Goal: Entertainment & Leisure: Consume media (video, audio)

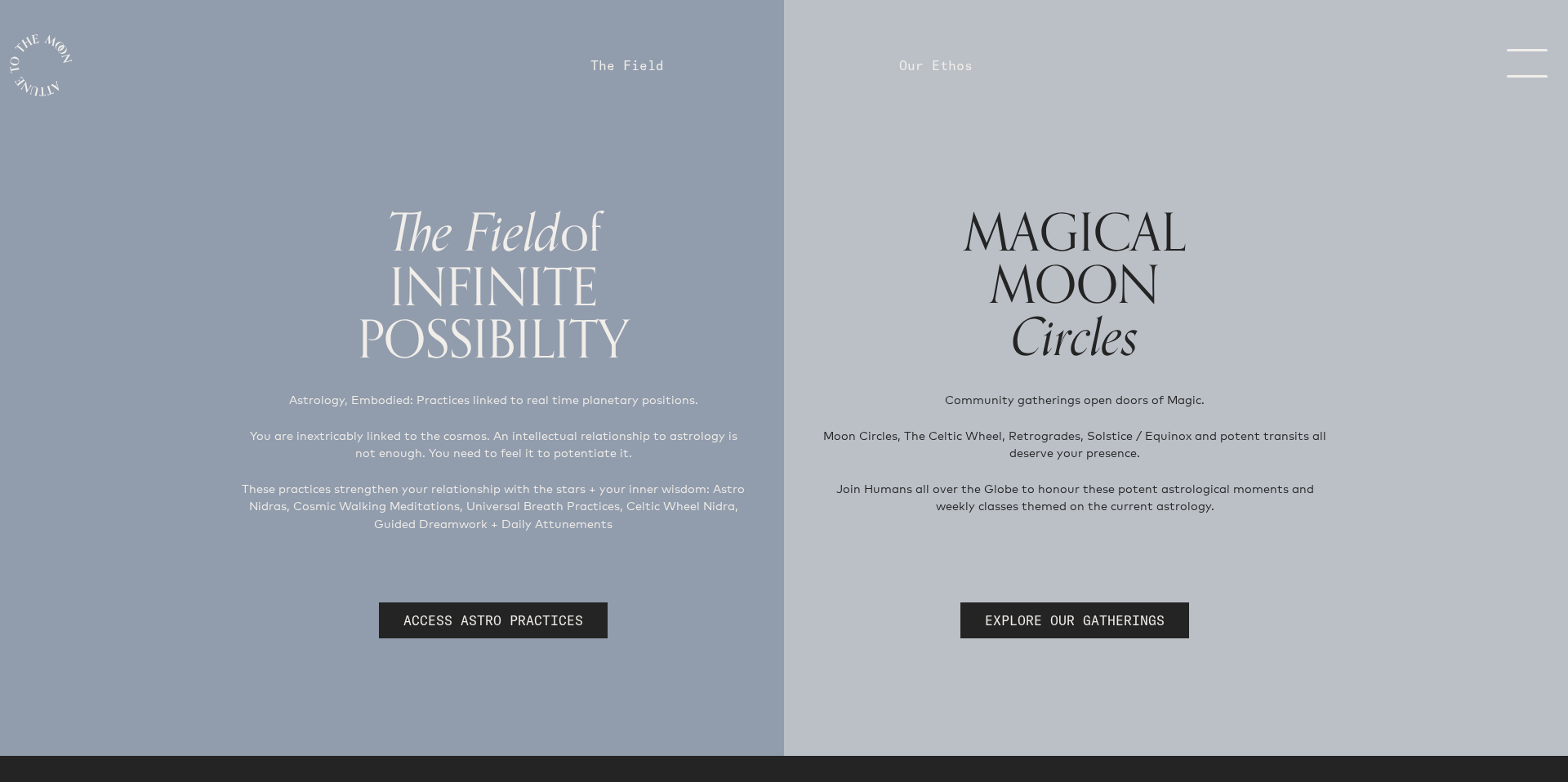
click at [638, 63] on link "The Field" at bounding box center [627, 65] width 74 height 20
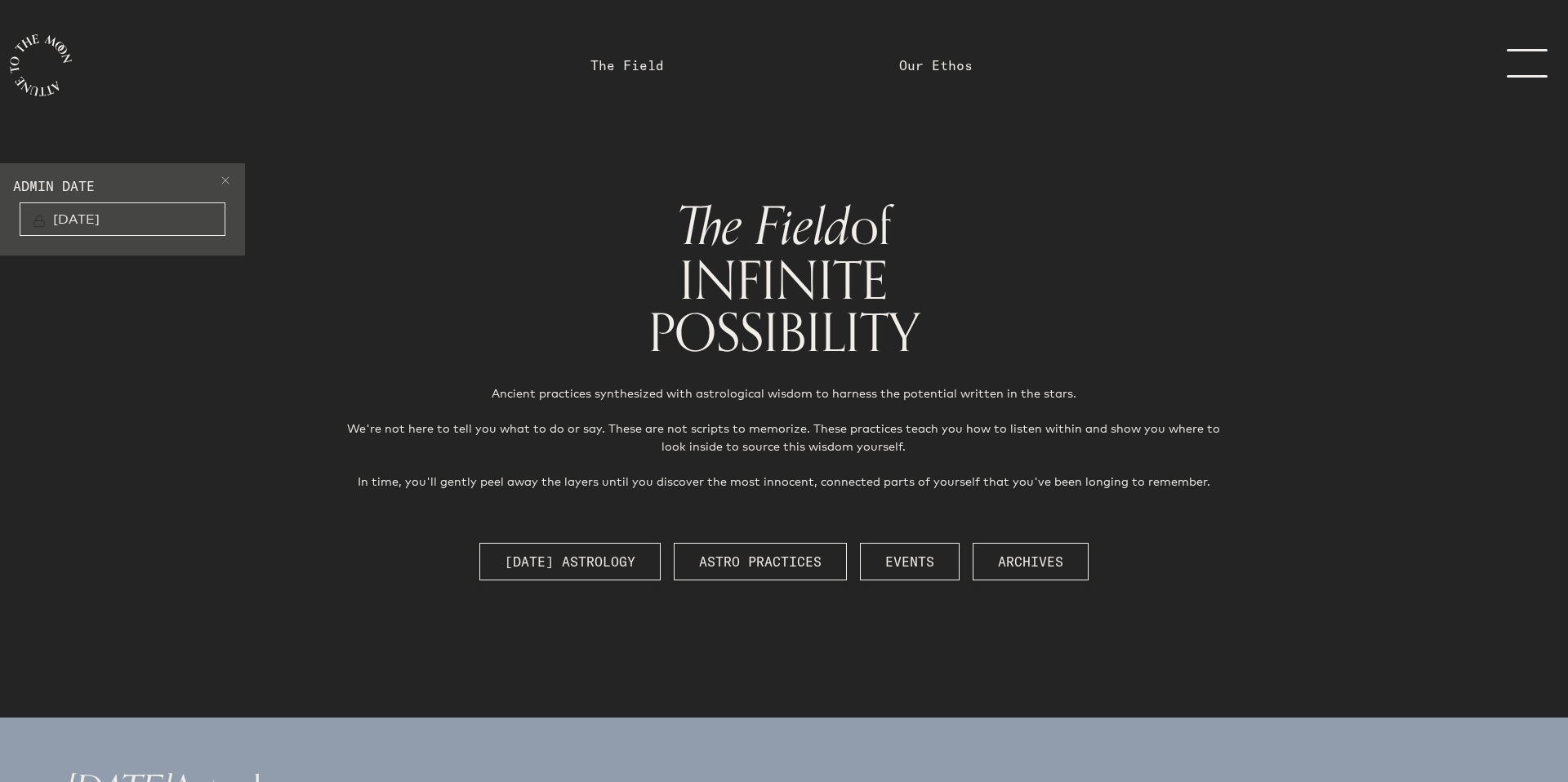
click at [228, 181] on span at bounding box center [225, 182] width 13 height 20
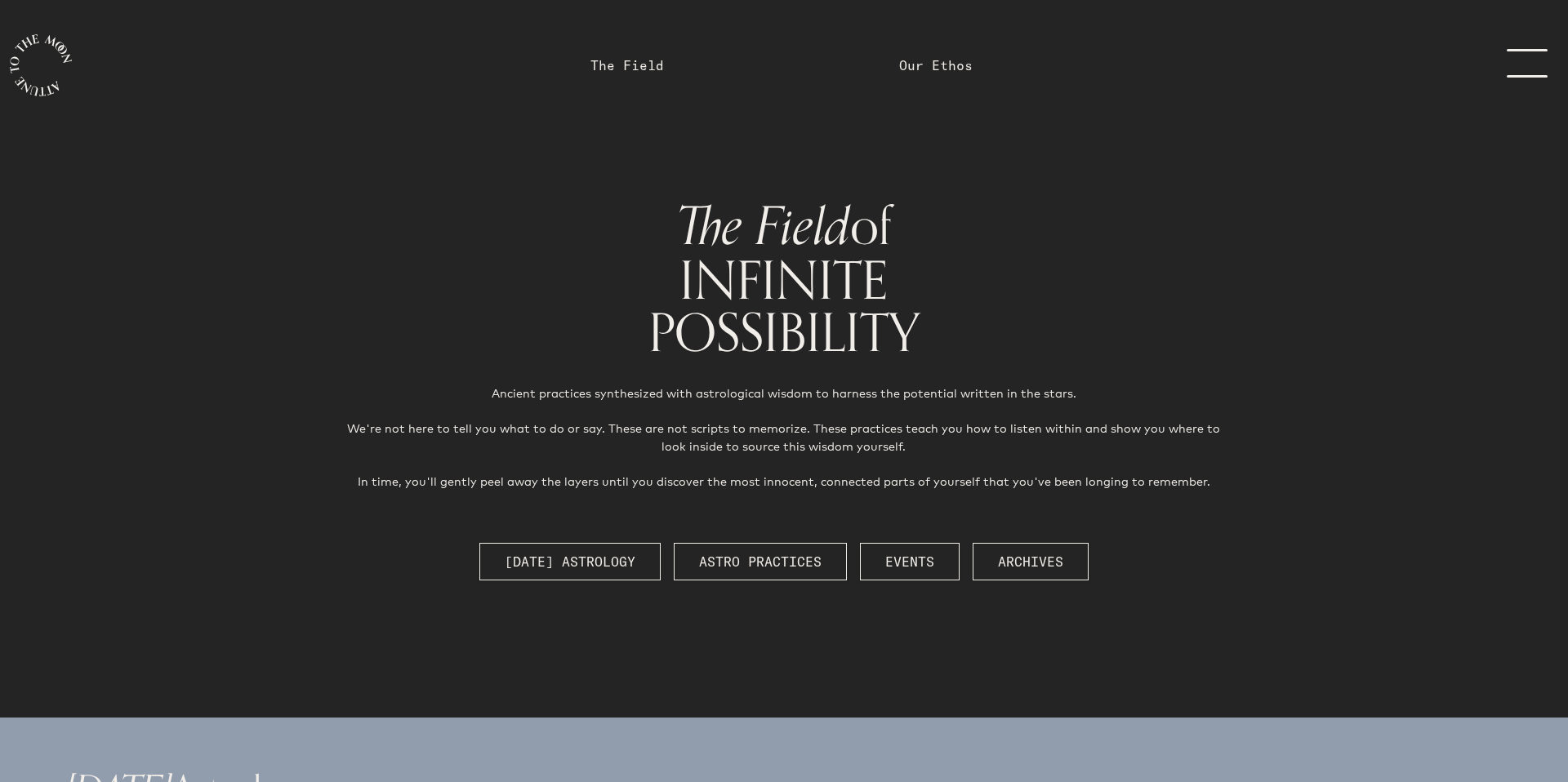
click at [624, 554] on span "[DATE] Astrology" at bounding box center [570, 561] width 130 height 20
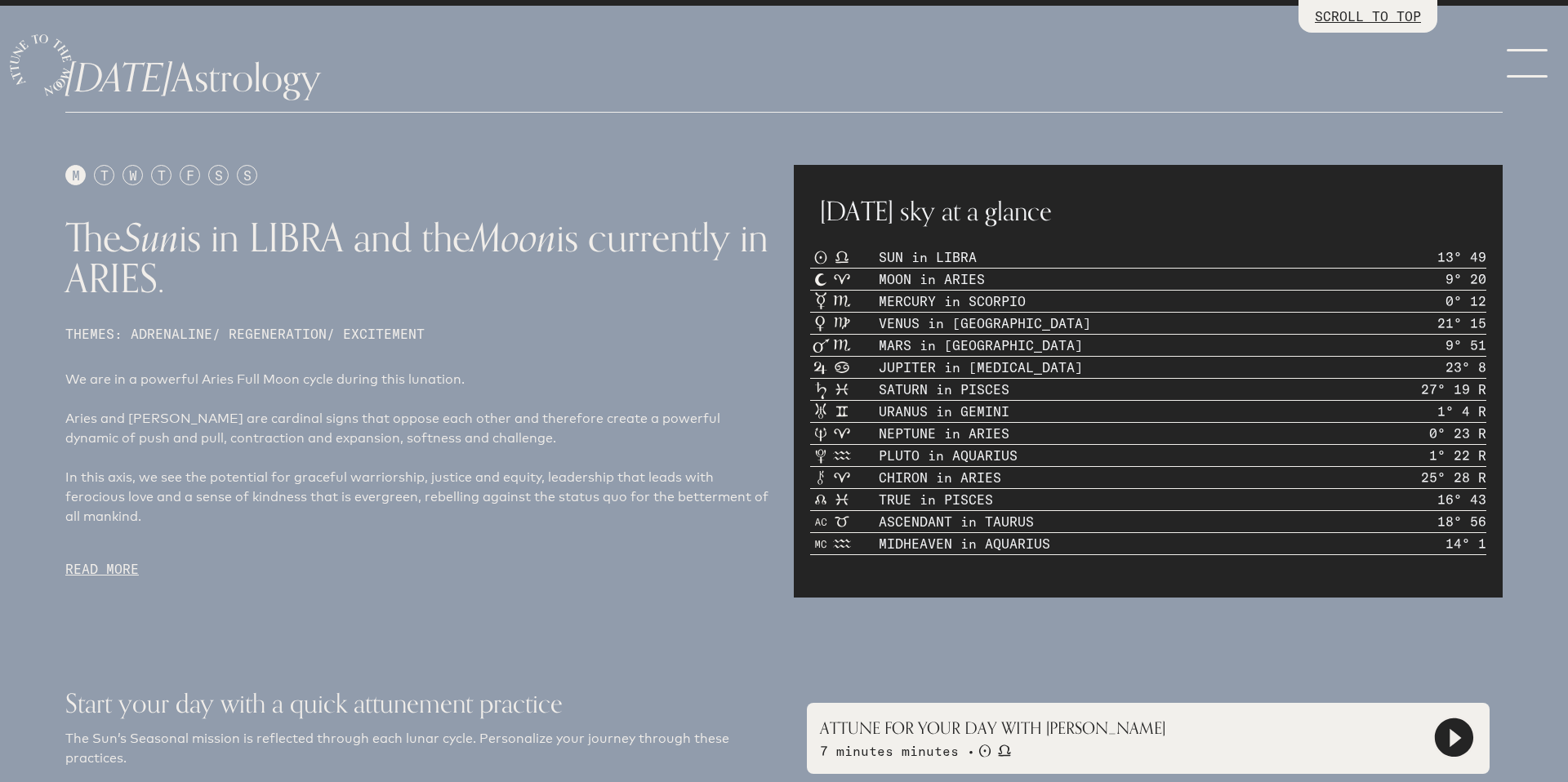
scroll to position [717, 0]
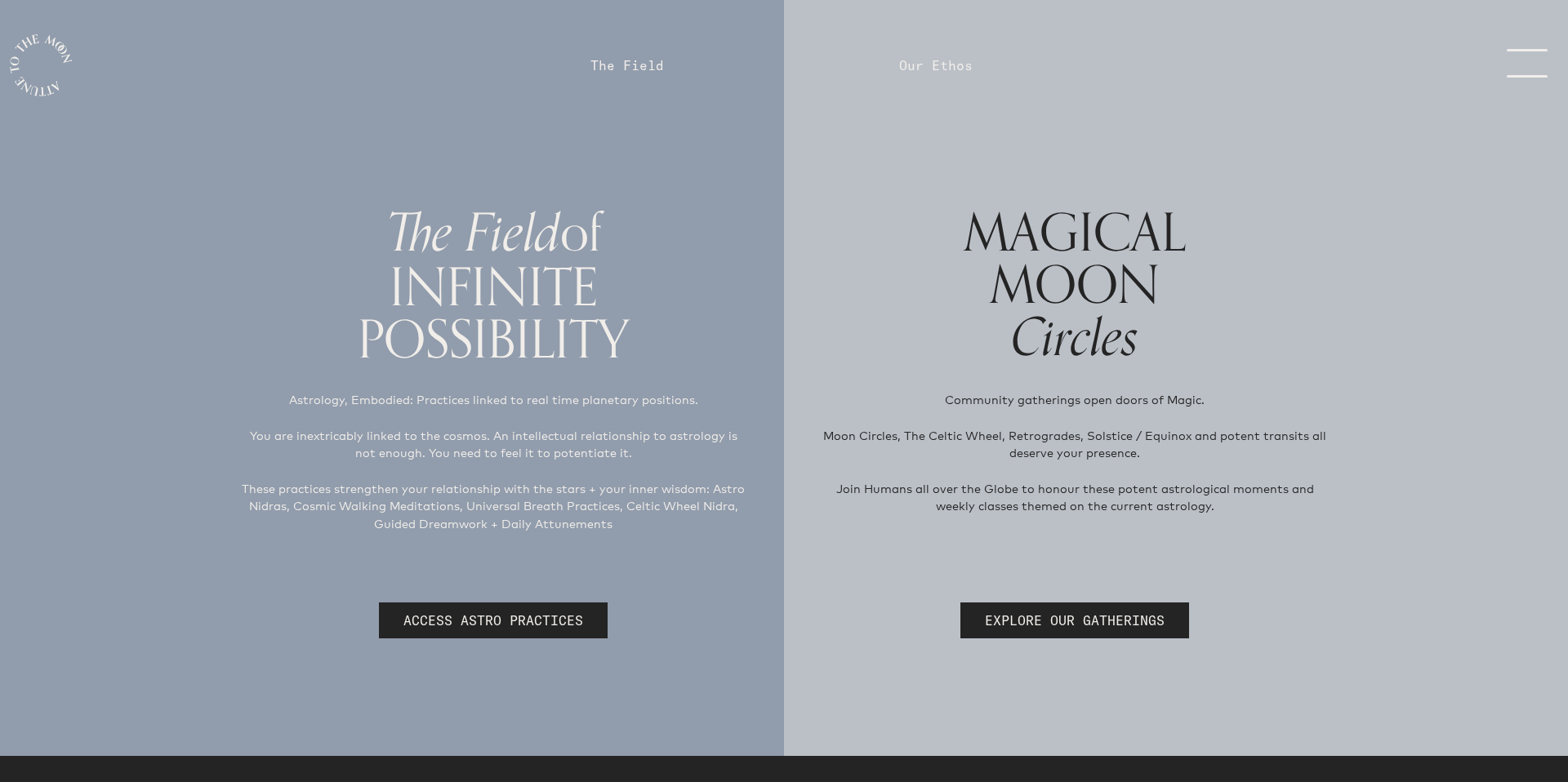
click at [643, 61] on link "The Field" at bounding box center [627, 65] width 74 height 20
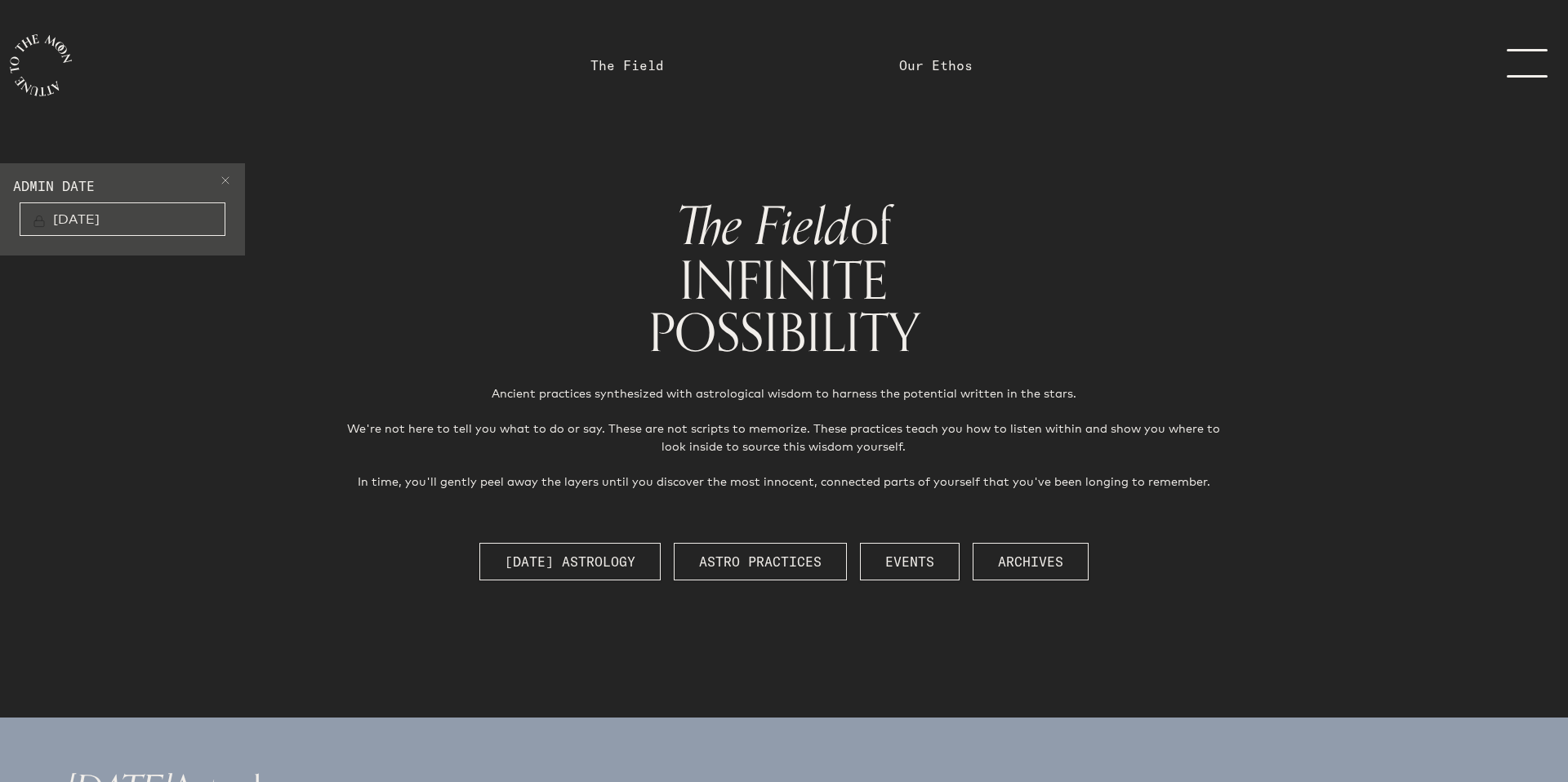
click at [231, 182] on span at bounding box center [225, 182] width 13 height 20
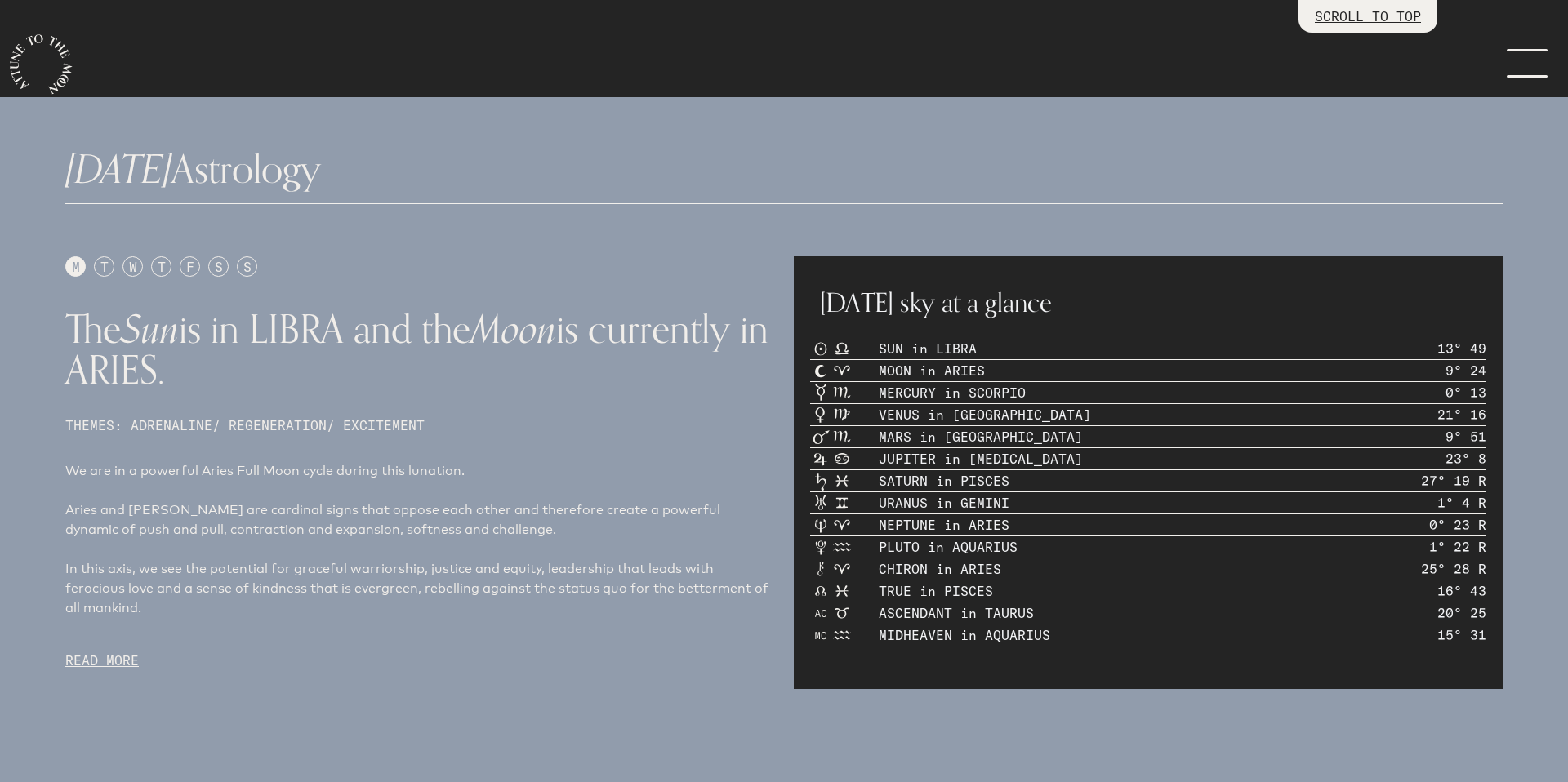
scroll to position [624, 0]
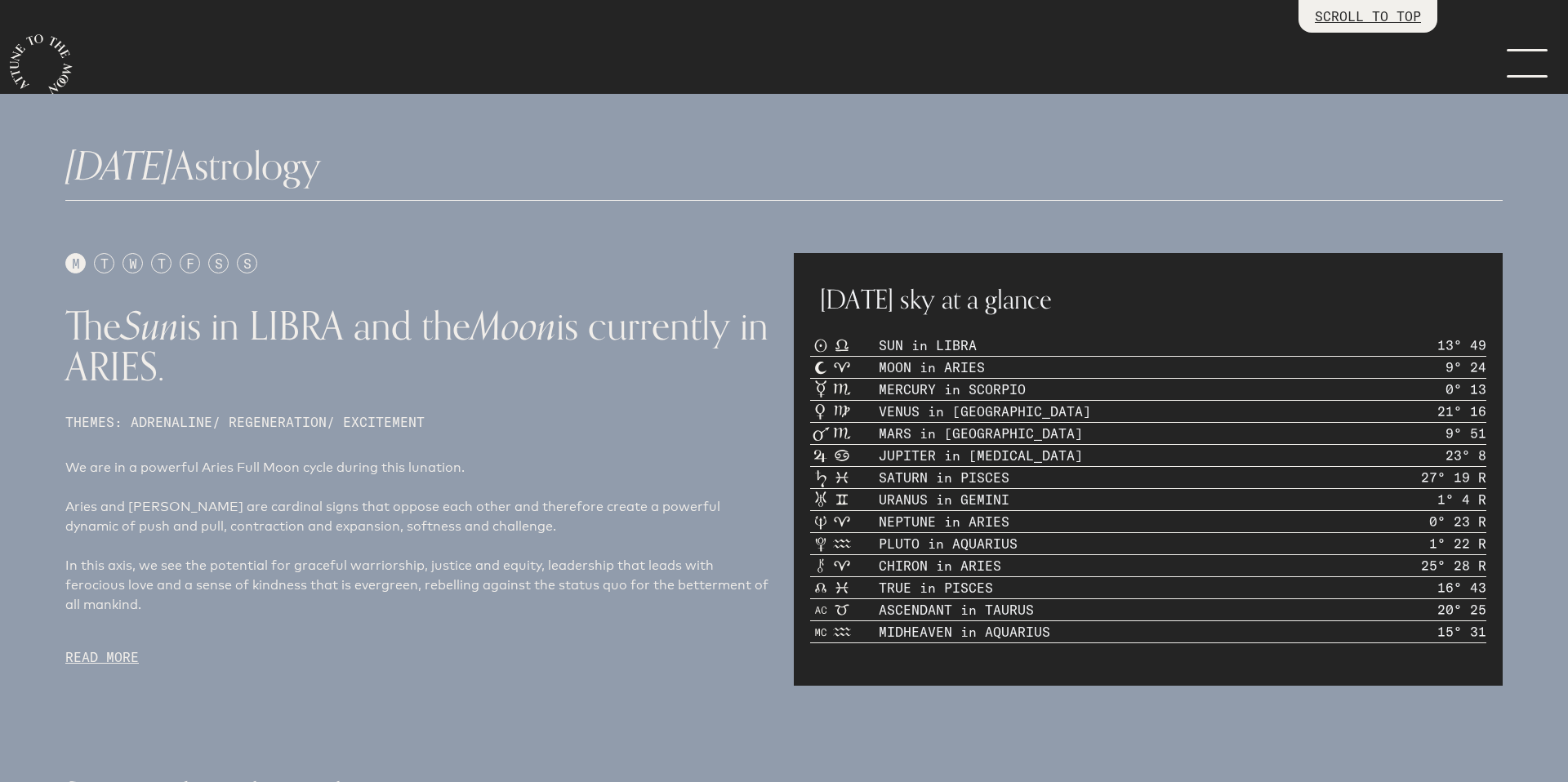
click at [115, 648] on p "READ MORE" at bounding box center [419, 656] width 709 height 20
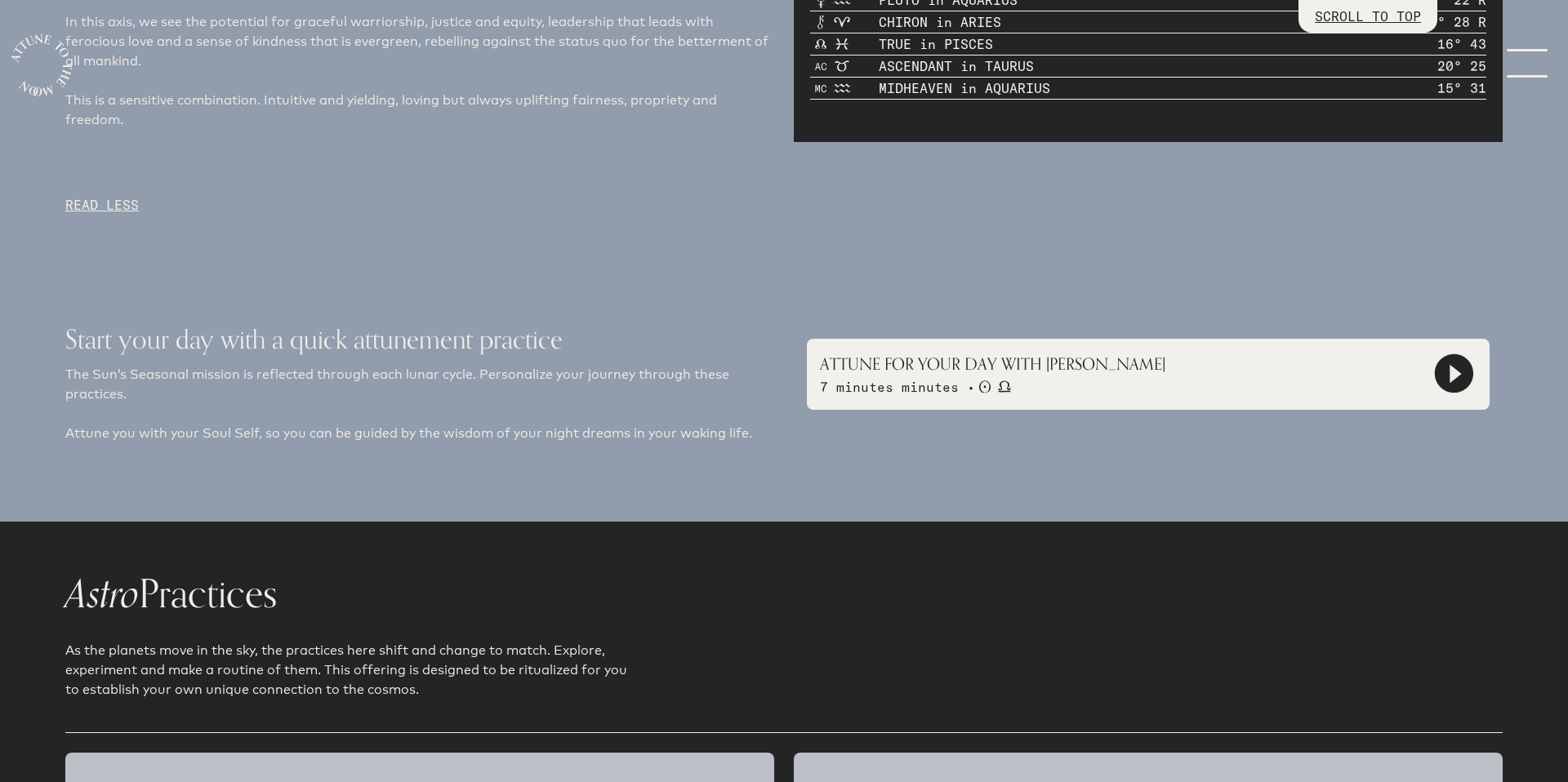
scroll to position [1179, 0]
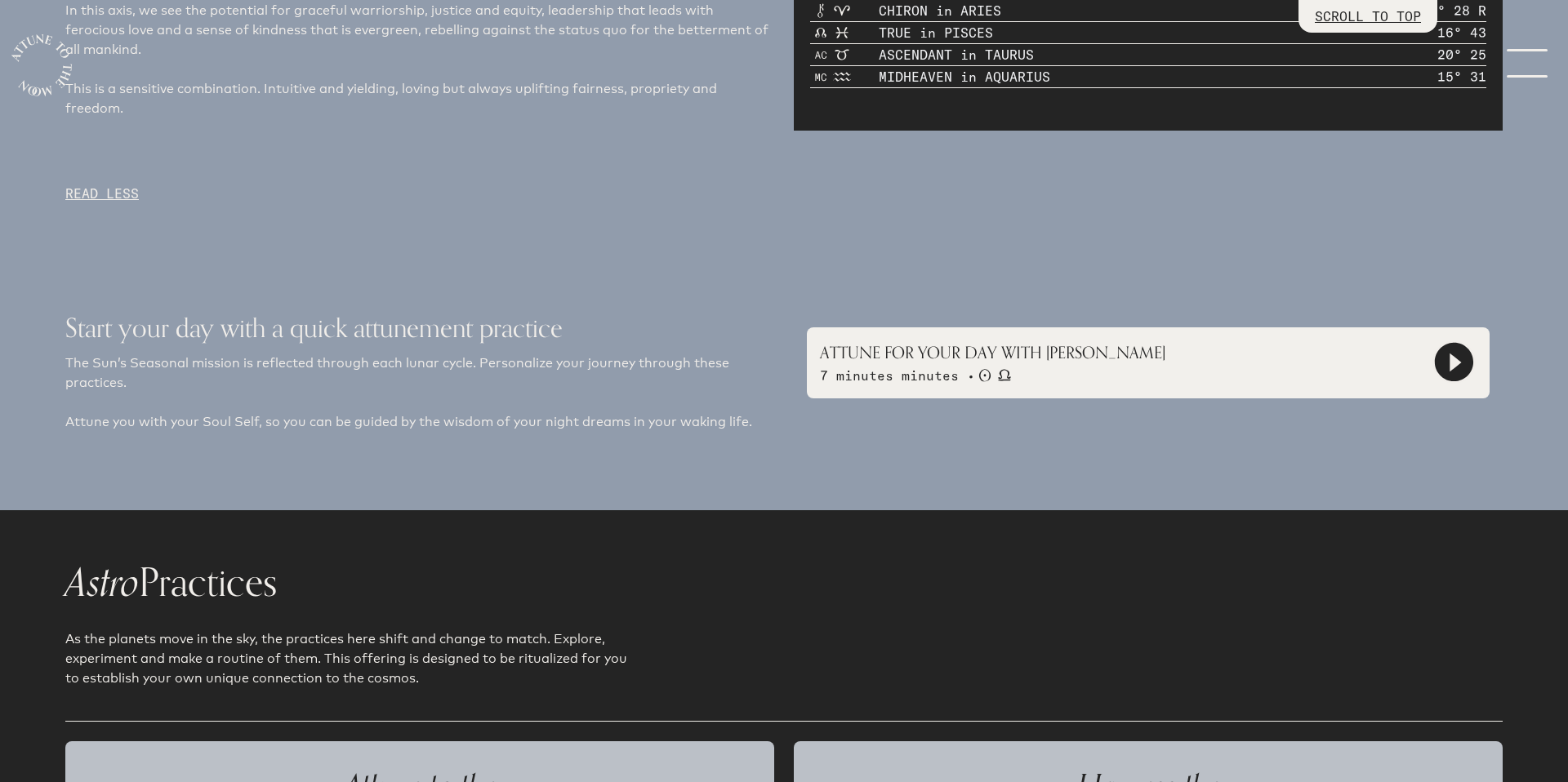
click at [1452, 366] on polygon at bounding box center [1454, 362] width 11 height 19
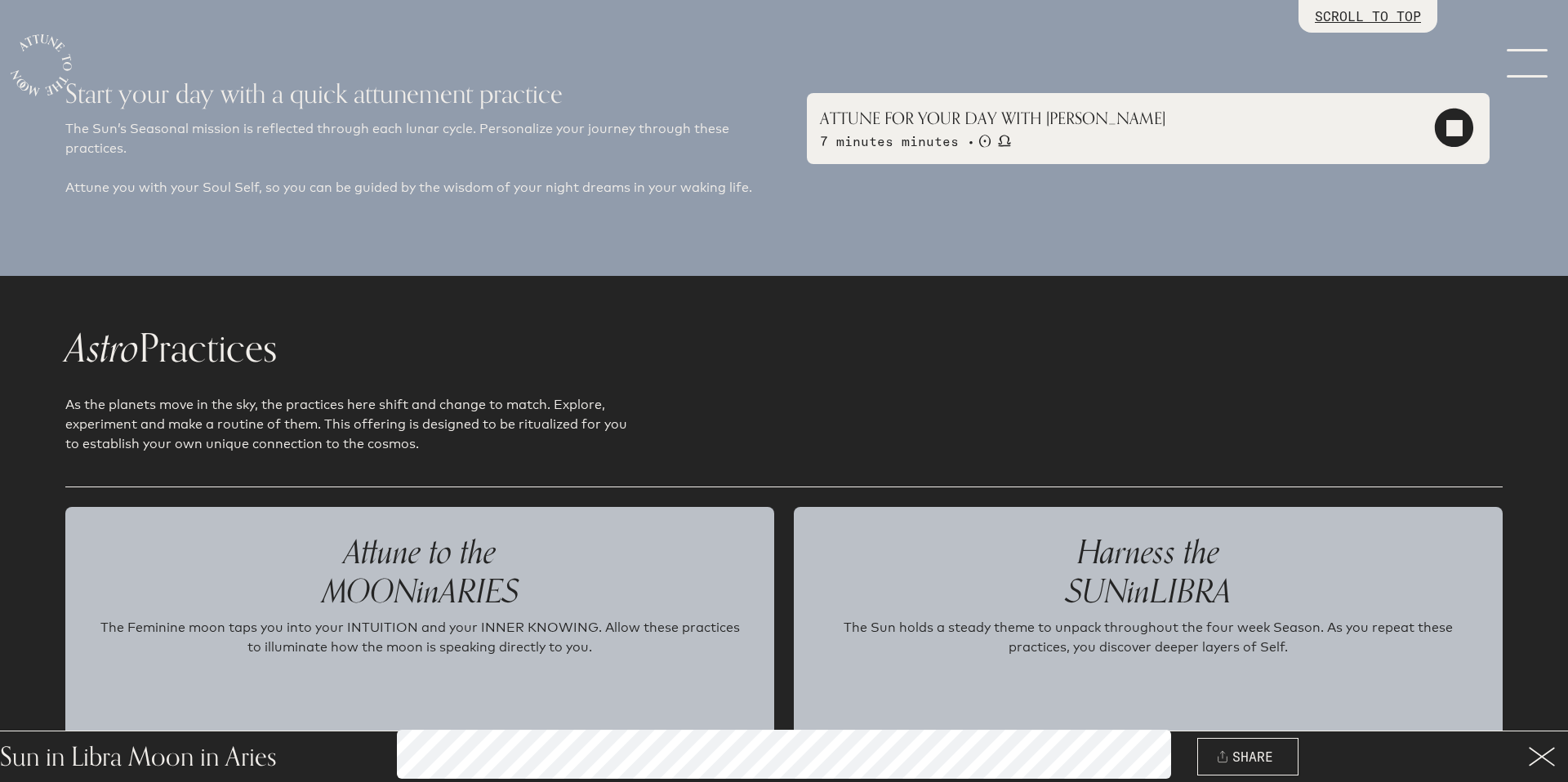
scroll to position [1416, 0]
